Goal: Communication & Community: Answer question/provide support

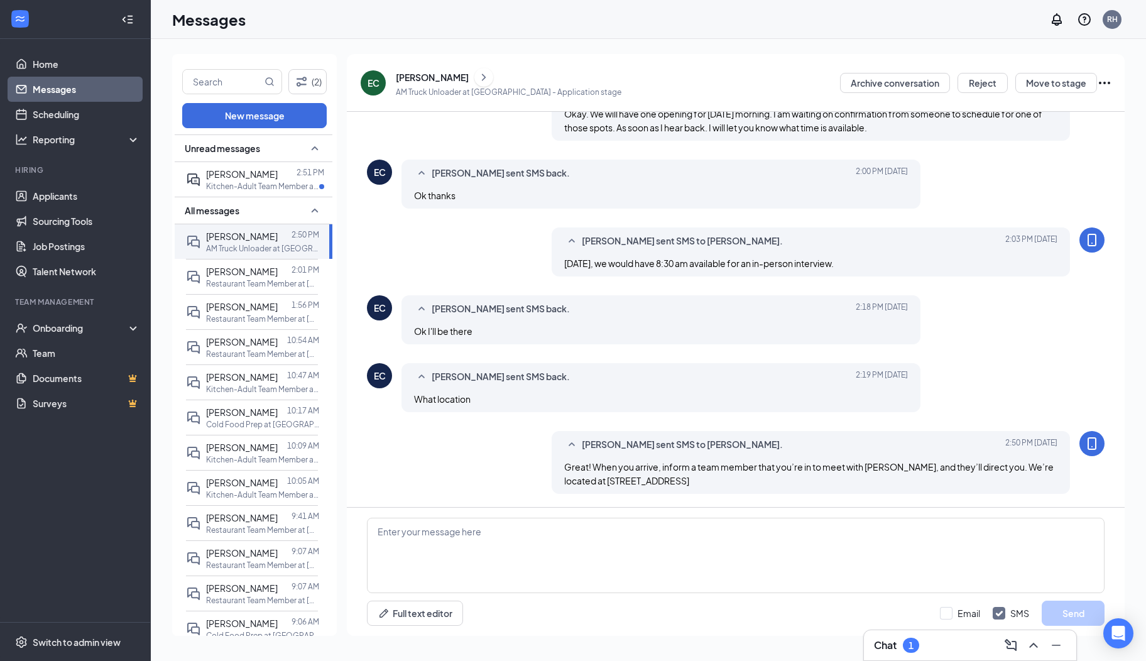
scroll to position [317, 0]
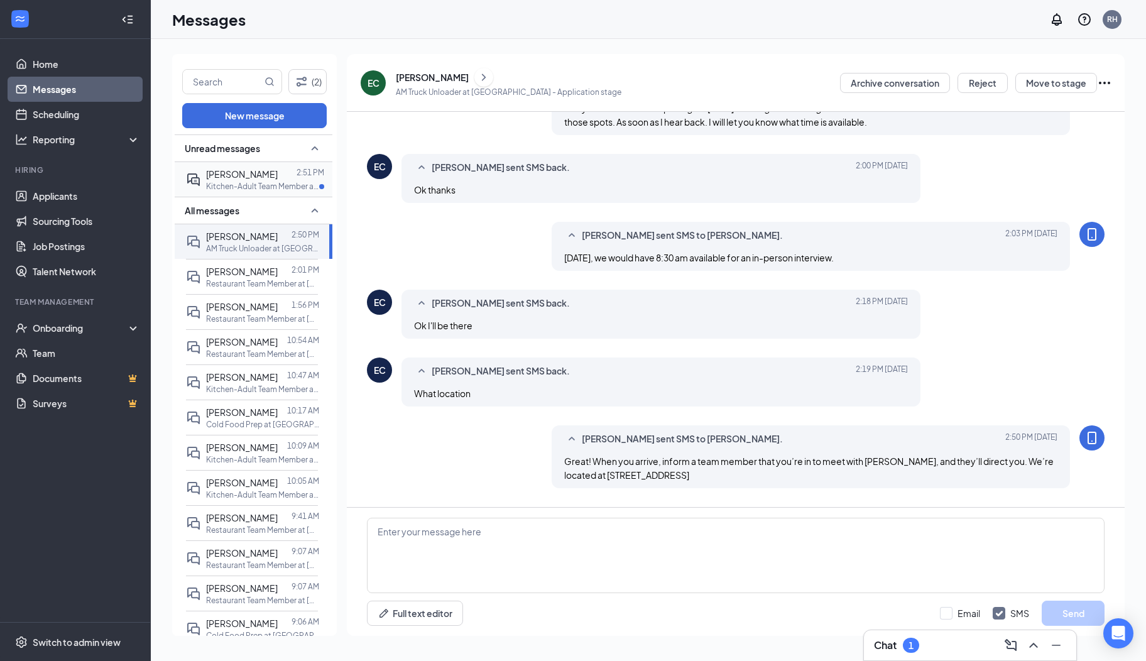
click at [275, 181] on p "Kitchen-Adult Team Member at [GEOGRAPHIC_DATA]" at bounding box center [262, 186] width 113 height 11
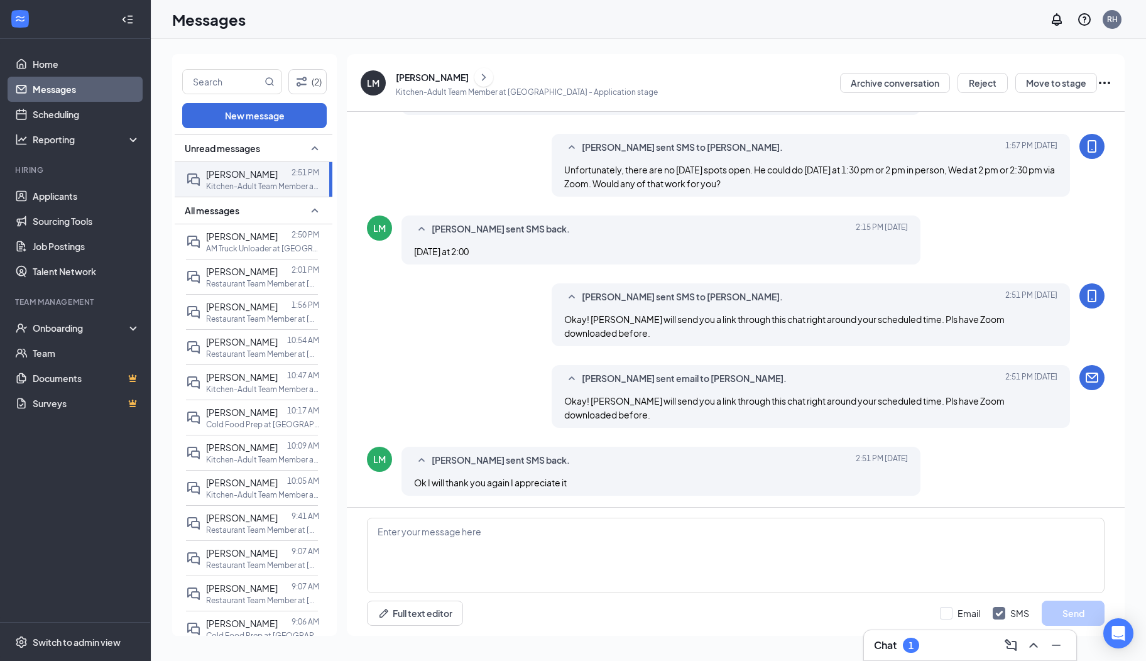
scroll to position [392, 0]
click at [477, 82] on icon "ChevronRight" at bounding box center [483, 77] width 13 height 15
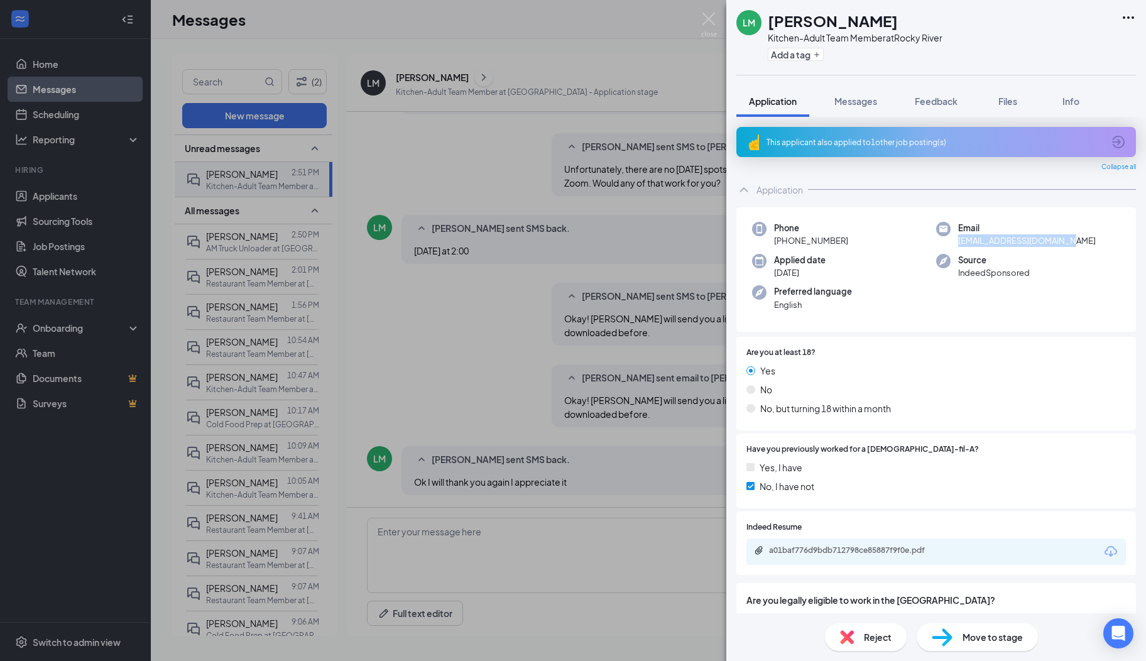
drag, startPoint x: 1068, startPoint y: 244, endPoint x: 946, endPoint y: 244, distance: 121.9
click at [946, 244] on div "Email [EMAIL_ADDRESS][DOMAIN_NAME]" at bounding box center [1028, 235] width 184 height 26
drag, startPoint x: 946, startPoint y: 244, endPoint x: 966, endPoint y: 240, distance: 20.5
copy span "[EMAIL_ADDRESS][DOMAIN_NAME]"
click at [698, 22] on div "[PERSON_NAME] Kitchen-Adult Team Member at [GEOGRAPHIC_DATA] Add a tag Applicat…" at bounding box center [573, 330] width 1146 height 661
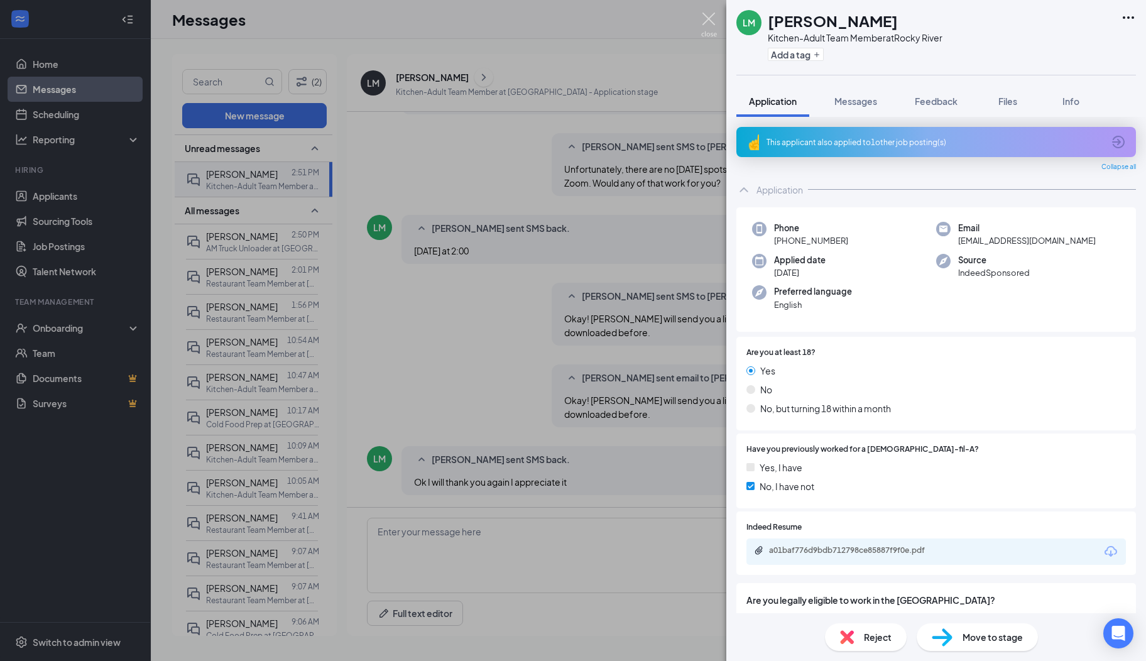
click at [709, 31] on img at bounding box center [709, 25] width 16 height 24
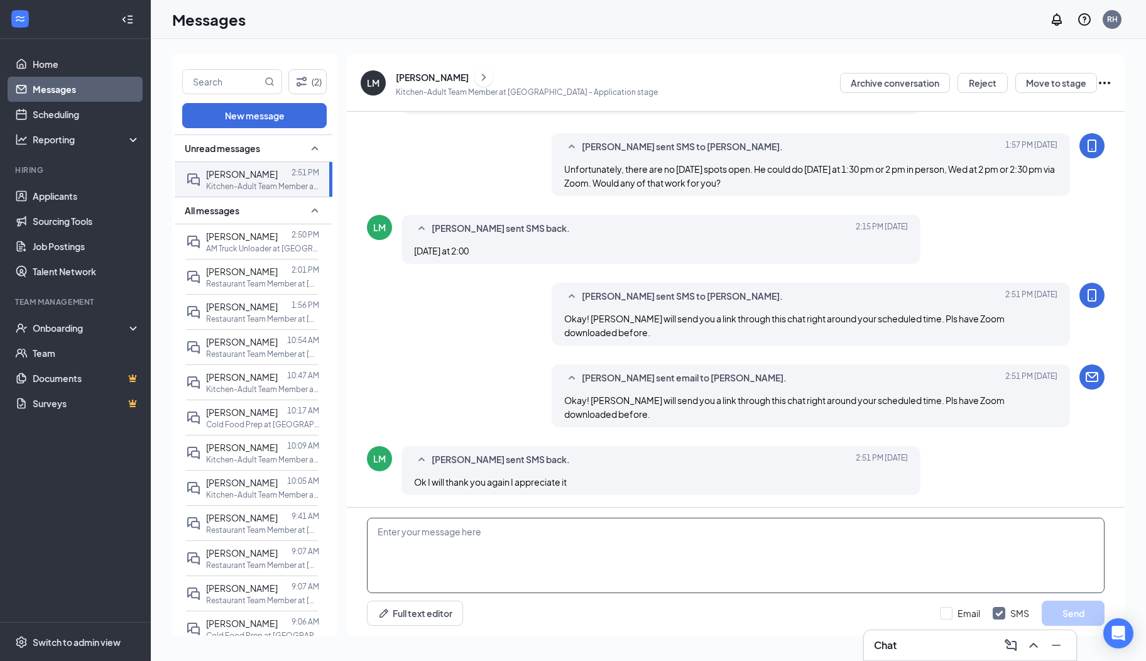
click at [393, 540] on textarea at bounding box center [735, 555] width 737 height 75
type textarea "My pleasure!"
click at [1065, 616] on button "Send" at bounding box center [1072, 613] width 63 height 25
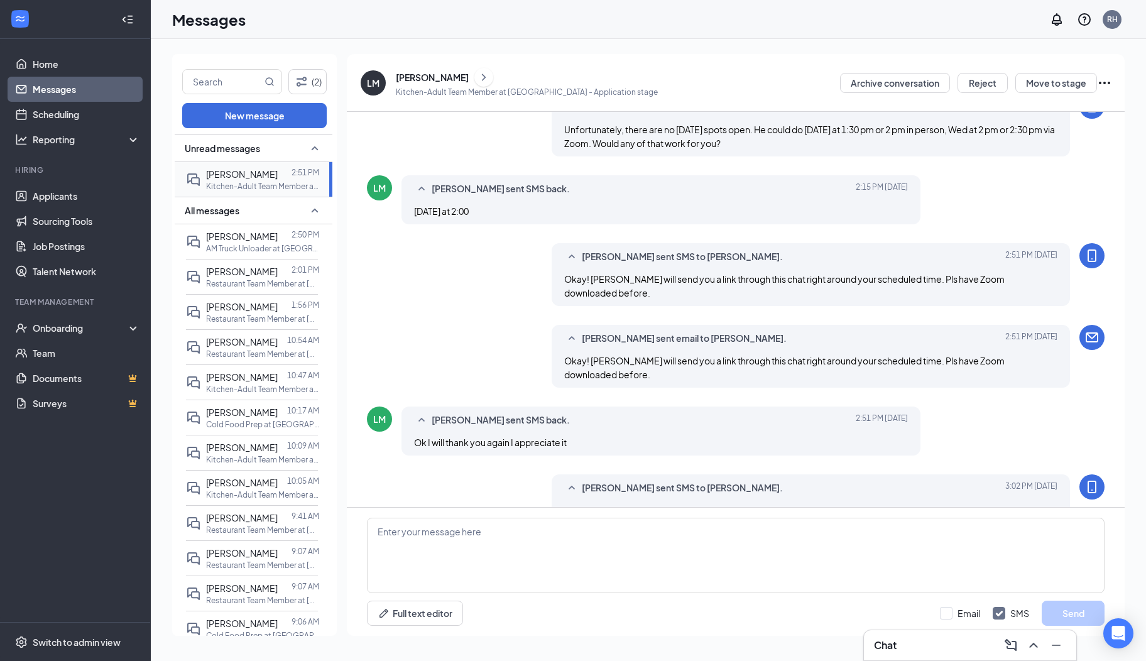
scroll to position [460, 0]
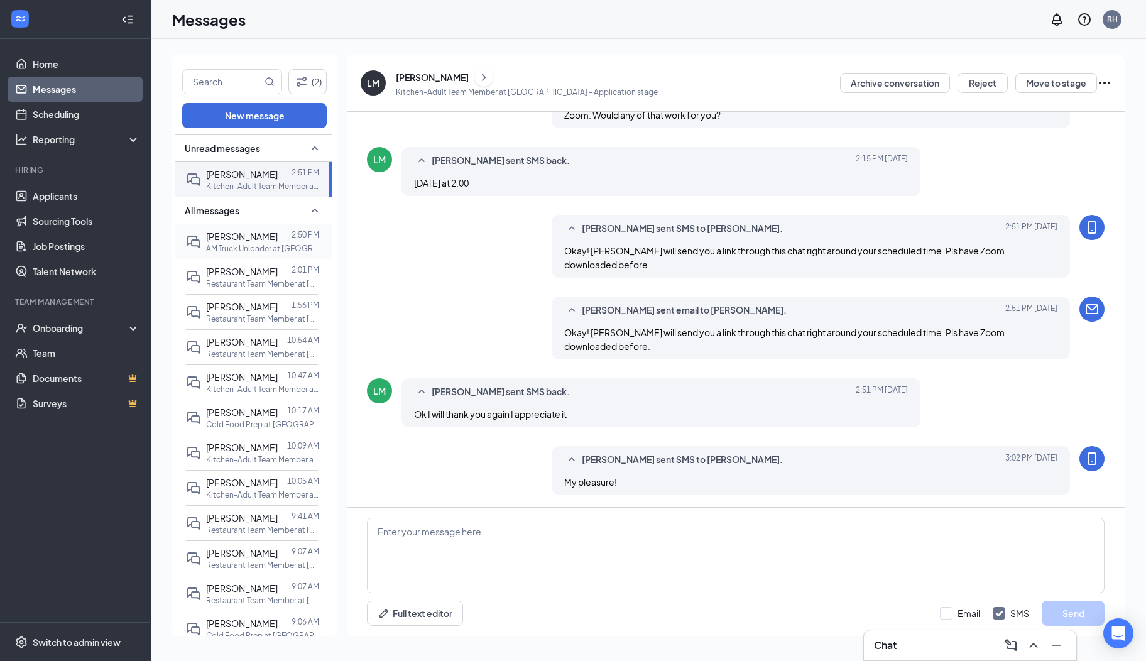
click at [238, 245] on p "AM Truck Unloader at [GEOGRAPHIC_DATA]" at bounding box center [262, 248] width 113 height 11
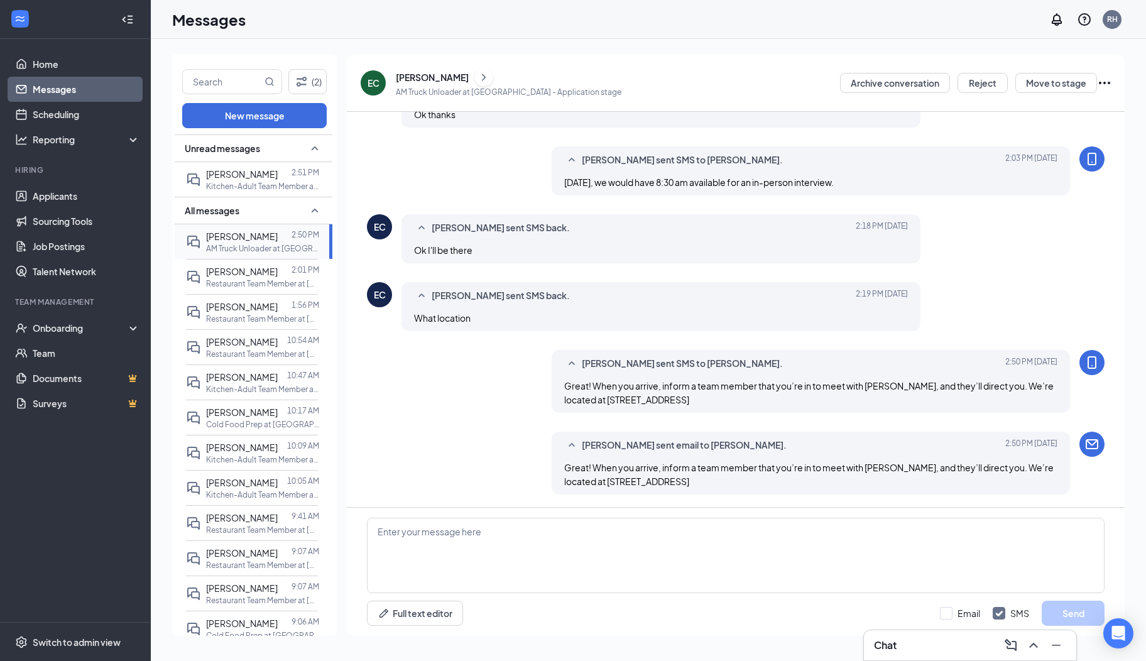
scroll to position [420, 0]
click at [482, 80] on icon "ChevronRight" at bounding box center [484, 76] width 4 height 7
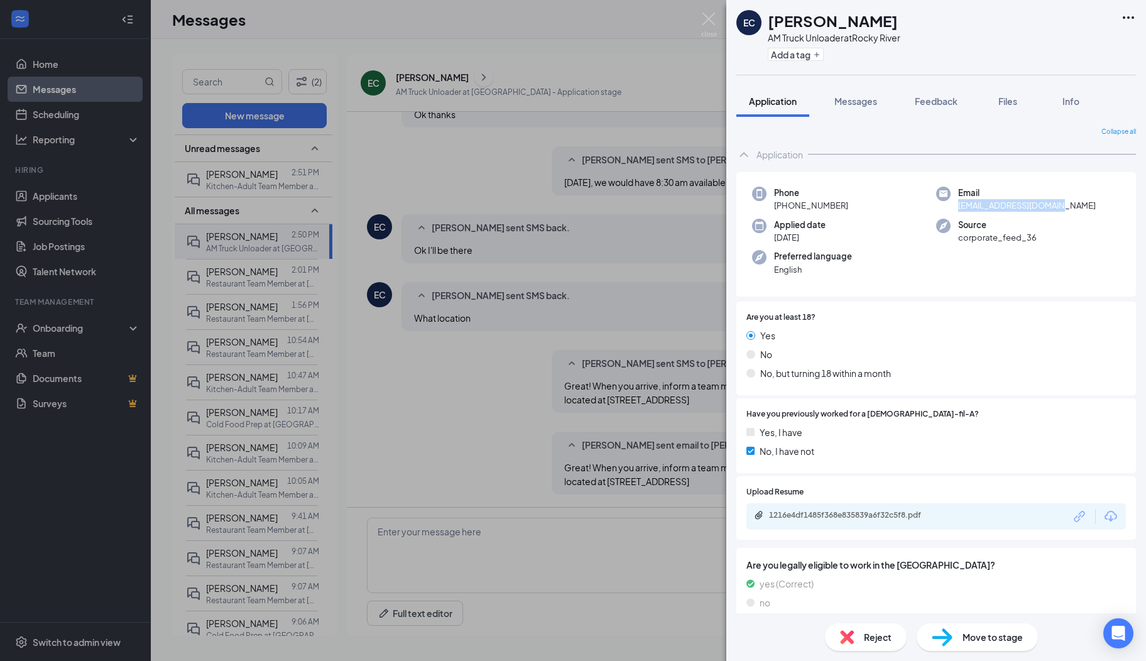
drag, startPoint x: 1060, startPoint y: 210, endPoint x: 950, endPoint y: 207, distance: 110.0
click at [950, 207] on div "Email emziechance@icloud.com" at bounding box center [1028, 200] width 184 height 26
drag, startPoint x: 950, startPoint y: 207, endPoint x: 964, endPoint y: 204, distance: 14.2
copy span "emziechance@icloud.com"
click at [701, 20] on img at bounding box center [709, 25] width 16 height 24
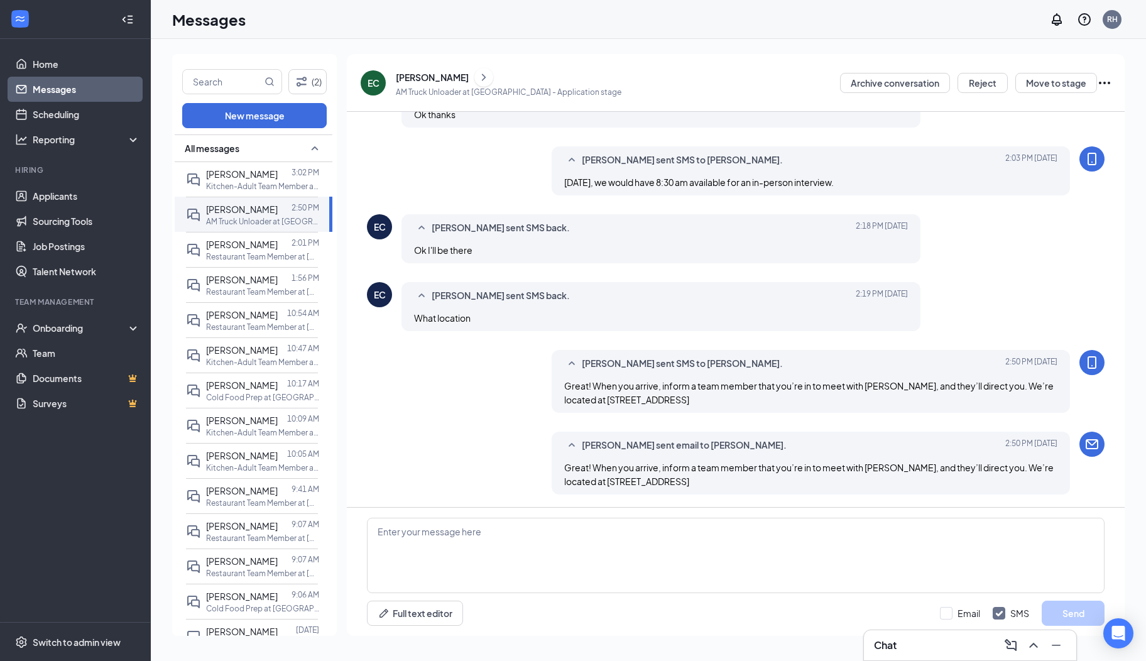
scroll to position [420, 0]
